Goal: Task Accomplishment & Management: Complete application form

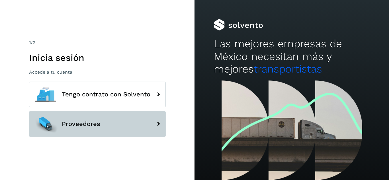
click at [116, 126] on button "Proveedores" at bounding box center [97, 124] width 137 height 26
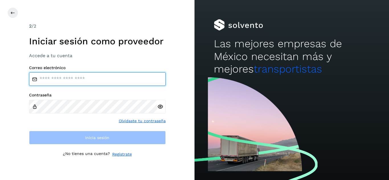
click at [87, 81] on input "email" at bounding box center [97, 79] width 137 height 14
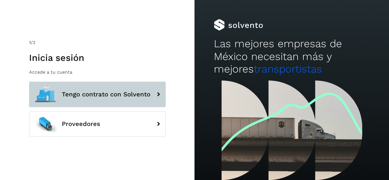
click at [105, 100] on button "Tengo contrato con Solvento" at bounding box center [97, 95] width 137 height 26
